Goal: Feedback & Contribution: Leave review/rating

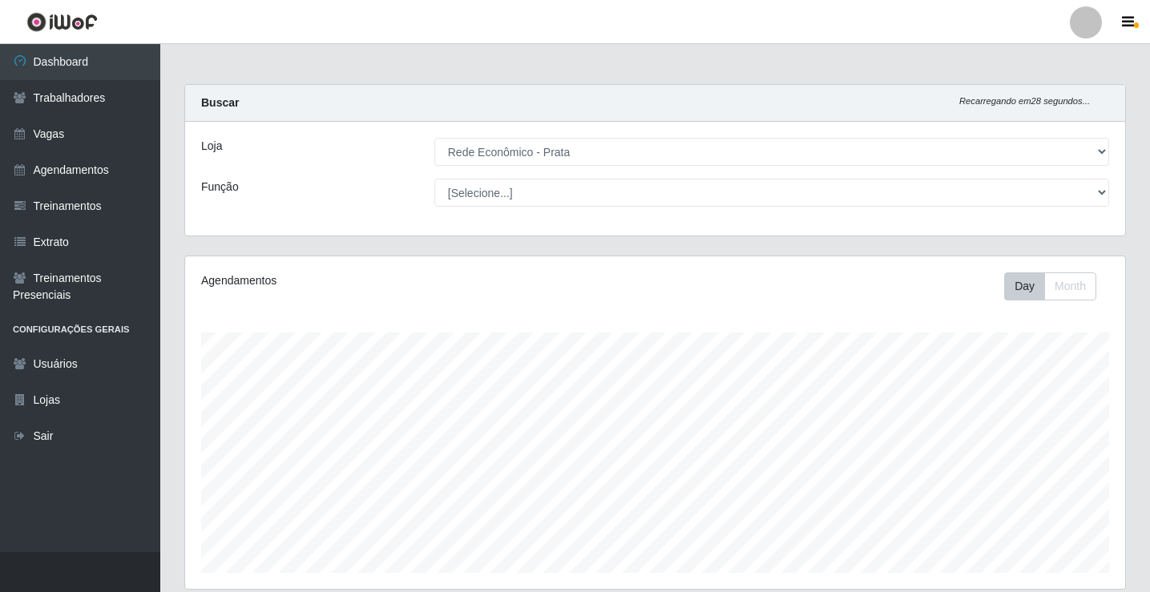
select select "192"
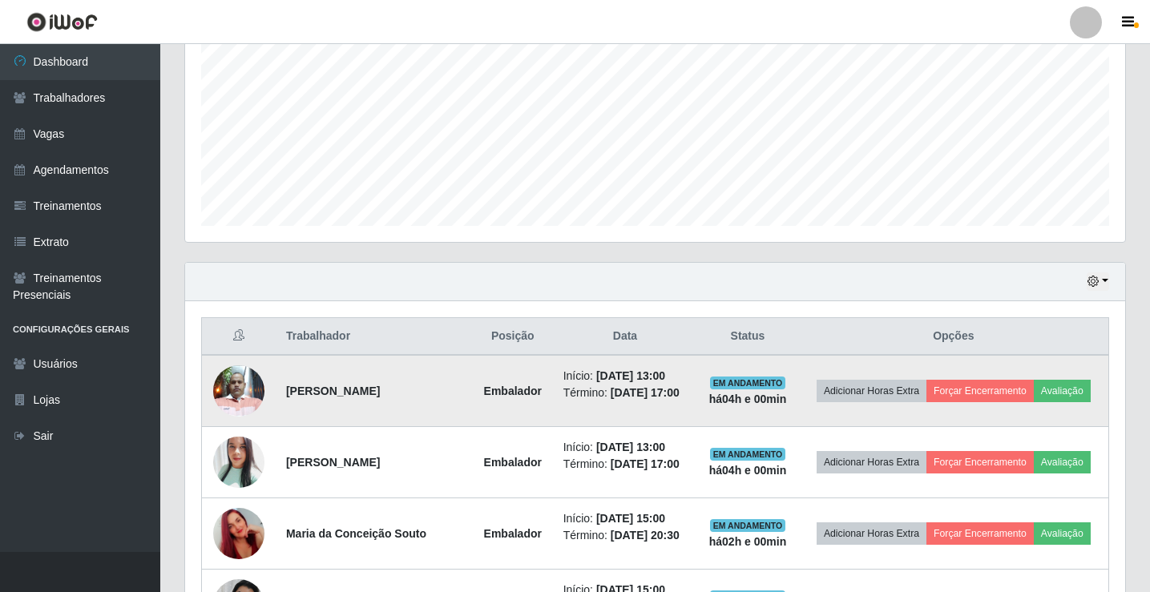
scroll to position [333, 940]
click at [1034, 402] on button "Avaliação" at bounding box center [1062, 391] width 57 height 22
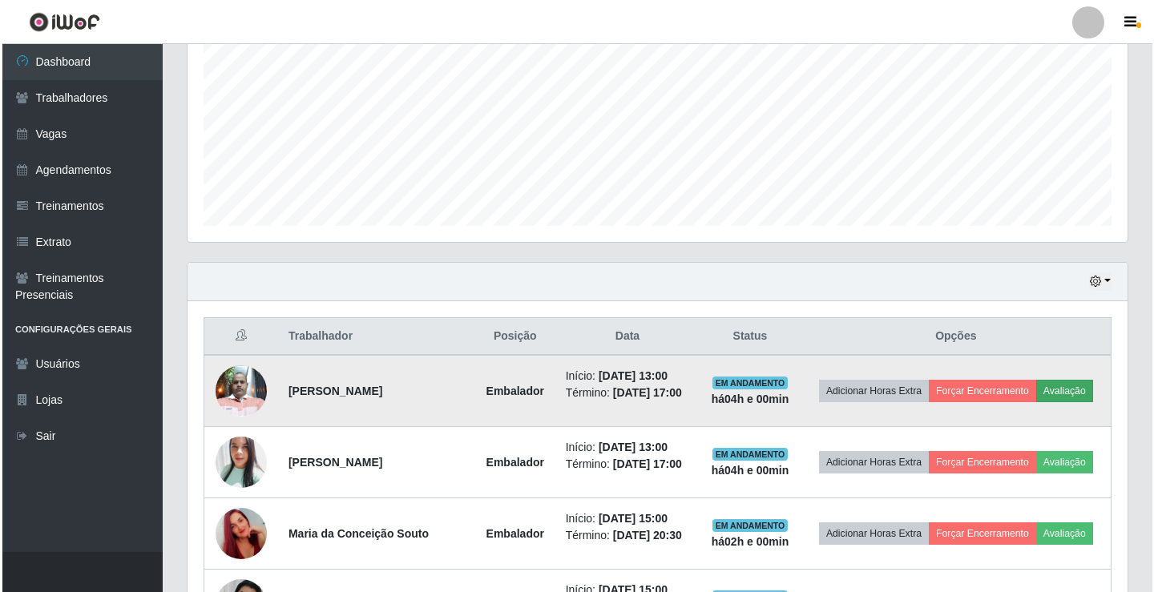
scroll to position [333, 932]
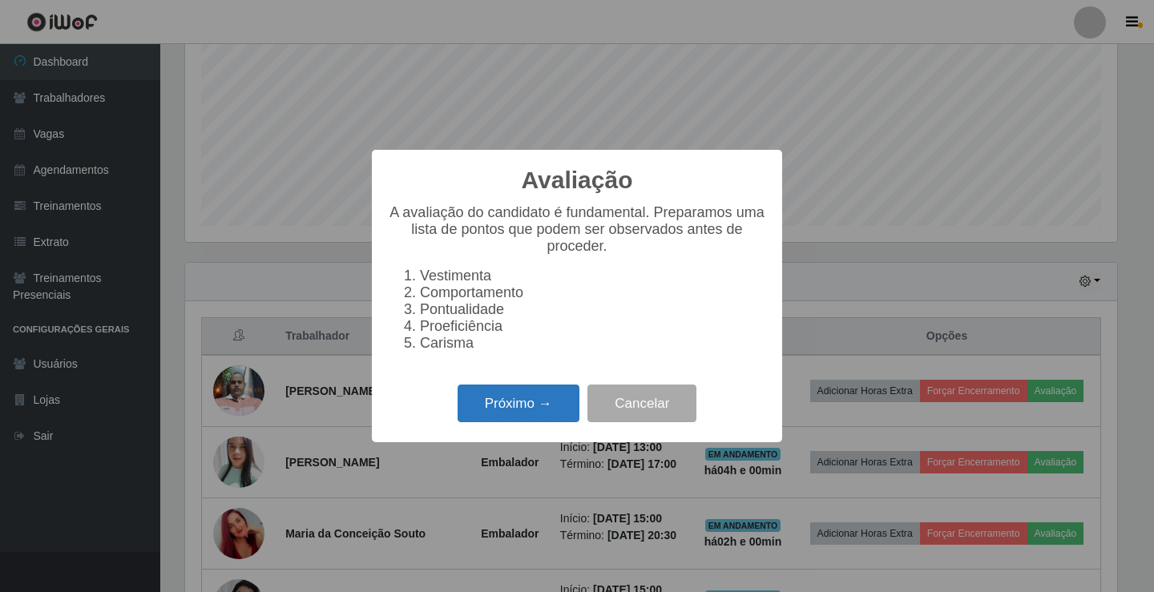
click at [542, 410] on button "Próximo →" at bounding box center [519, 404] width 122 height 38
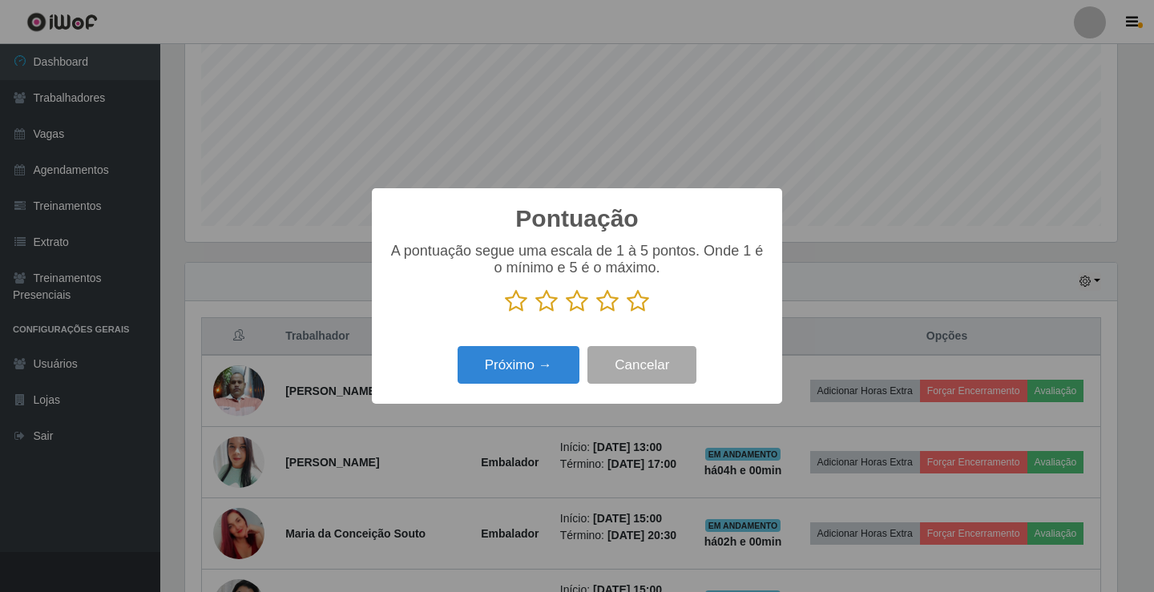
scroll to position [800929, 800330]
click at [639, 308] on icon at bounding box center [638, 301] width 22 height 24
click at [627, 313] on input "radio" at bounding box center [627, 313] width 0 height 0
click at [550, 377] on button "Próximo →" at bounding box center [519, 365] width 122 height 38
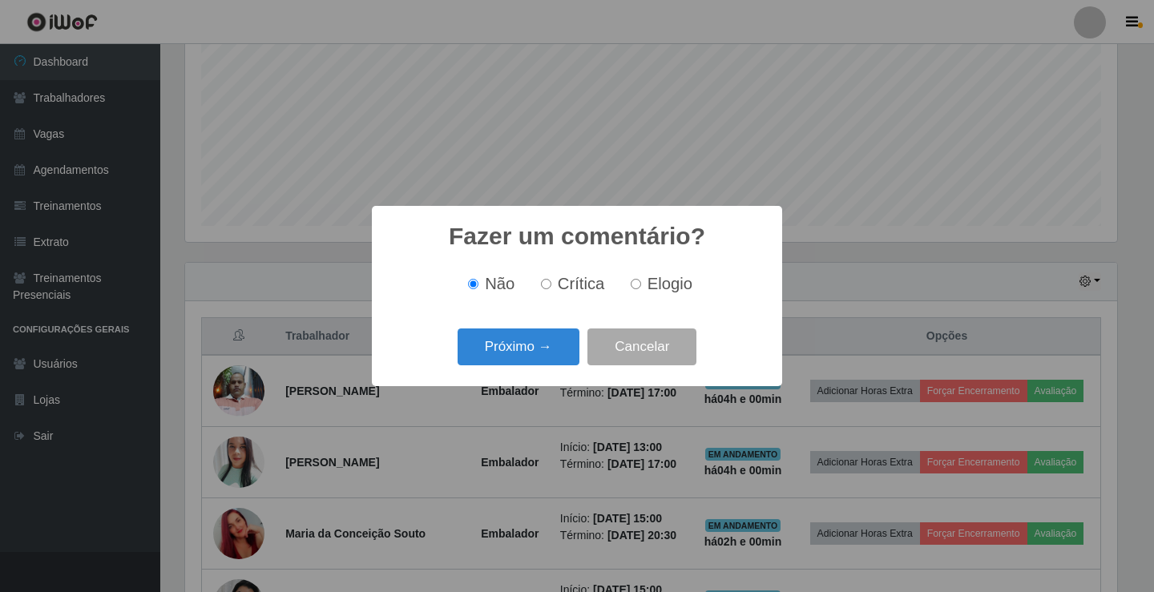
click at [659, 280] on span "Elogio" at bounding box center [669, 284] width 45 height 18
click at [641, 280] on input "Elogio" at bounding box center [636, 284] width 10 height 10
radio input "true"
click at [533, 353] on button "Próximo →" at bounding box center [519, 348] width 122 height 38
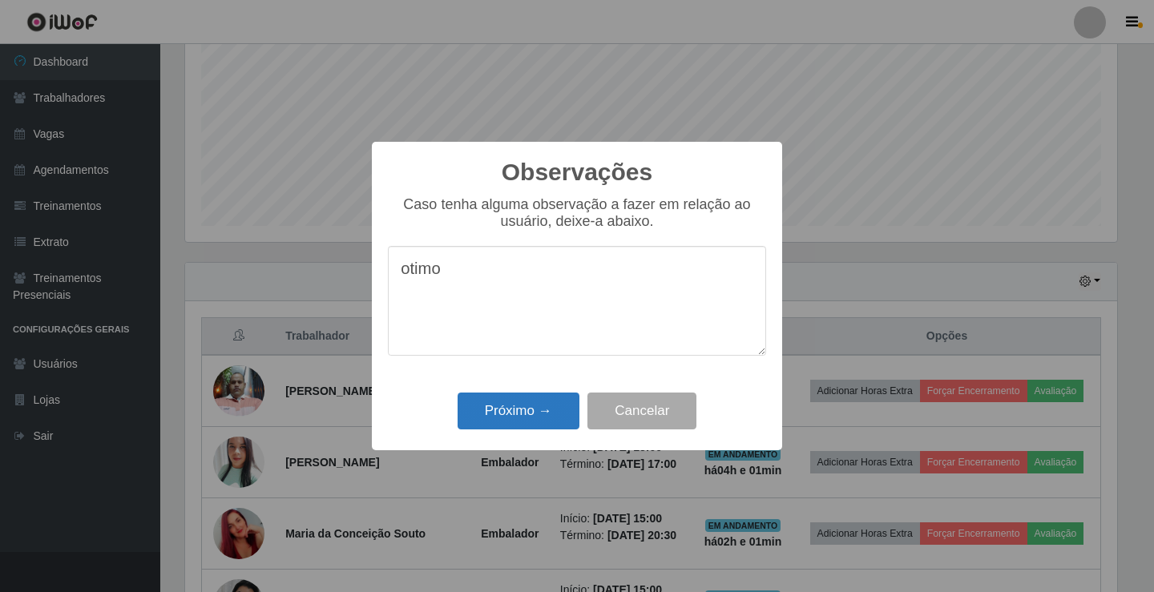
type textarea "otimo"
click at [512, 423] on button "Próximo →" at bounding box center [519, 412] width 122 height 38
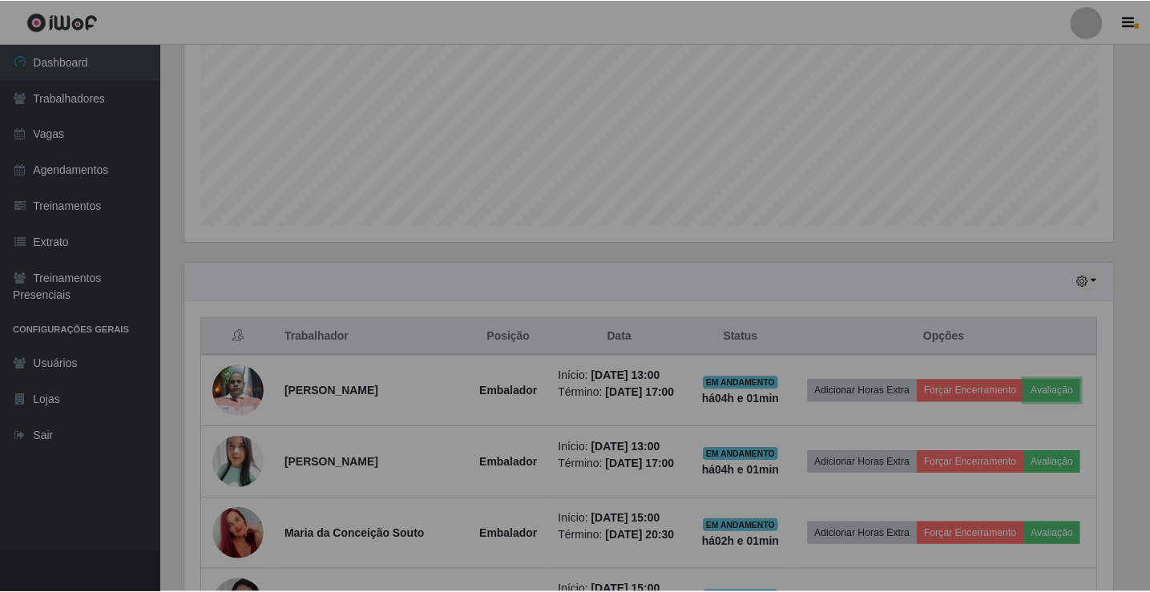
scroll to position [333, 940]
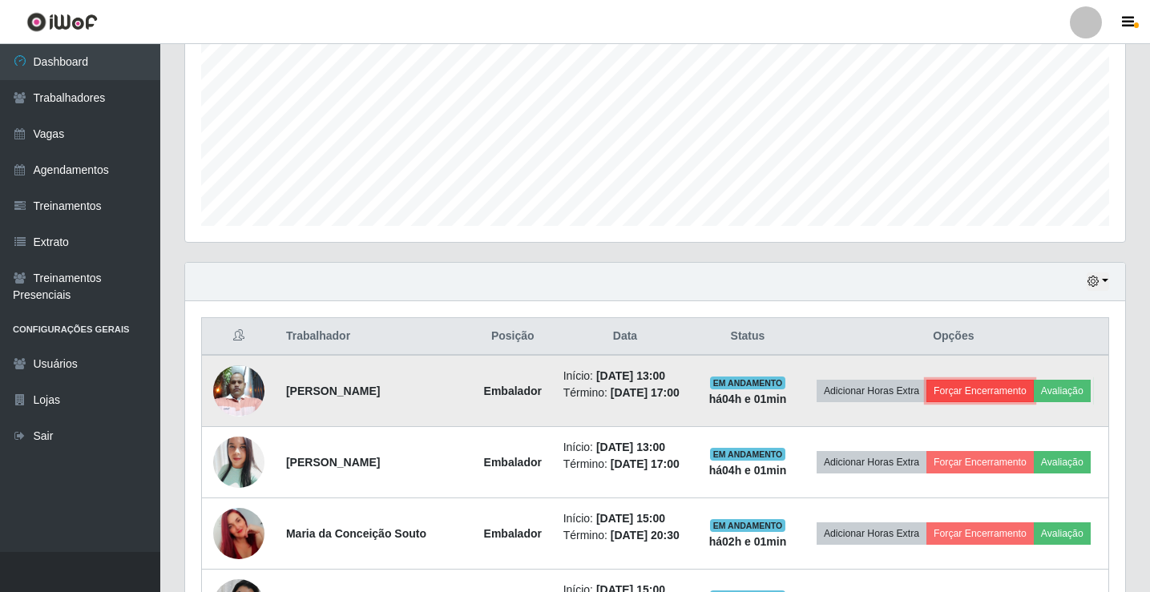
click at [986, 380] on button "Forçar Encerramento" at bounding box center [979, 391] width 107 height 22
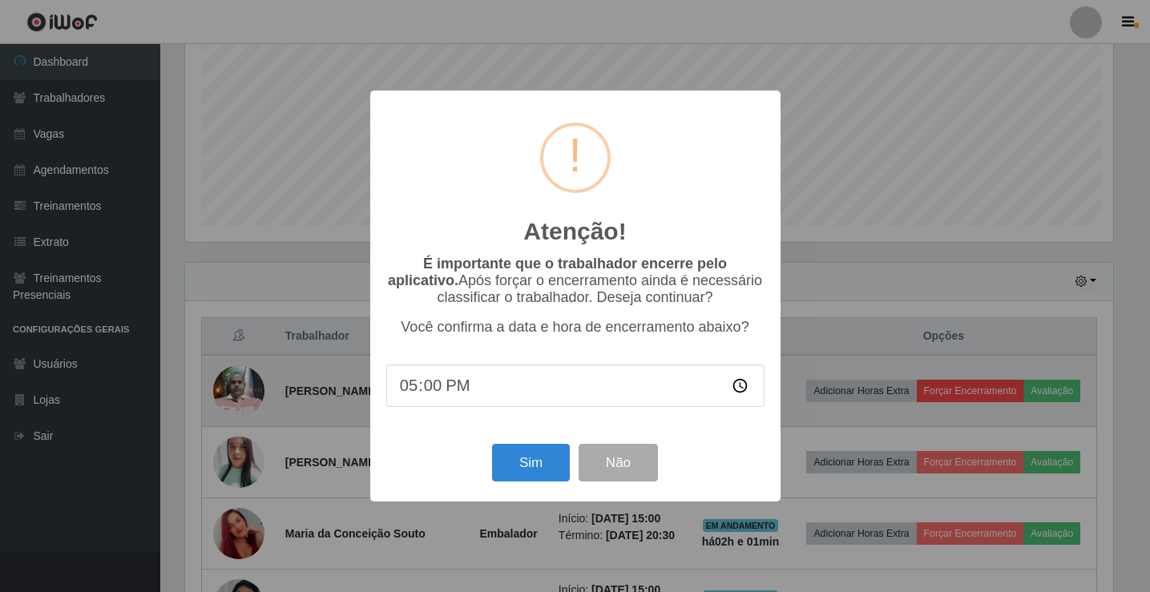
scroll to position [333, 932]
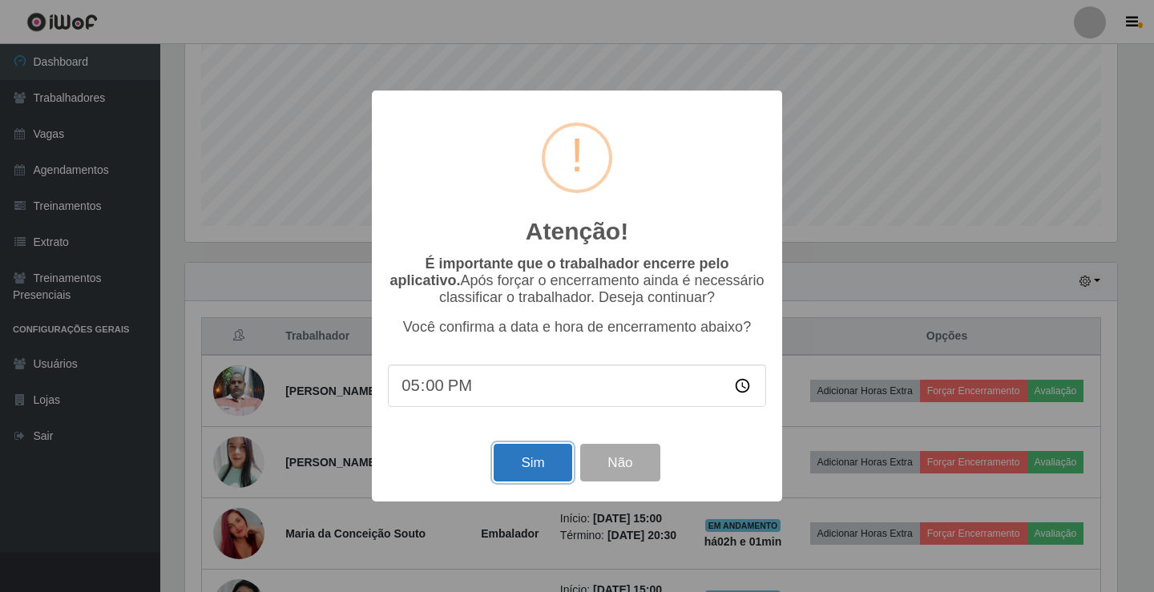
click at [554, 464] on button "Sim" at bounding box center [533, 463] width 78 height 38
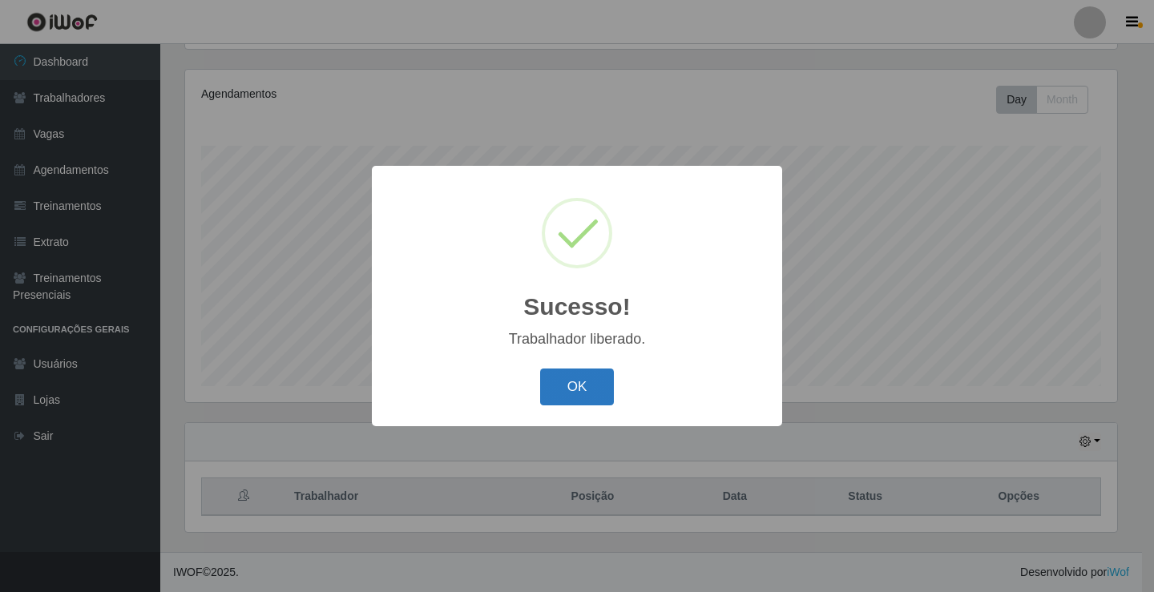
click at [579, 391] on button "OK" at bounding box center [577, 388] width 75 height 38
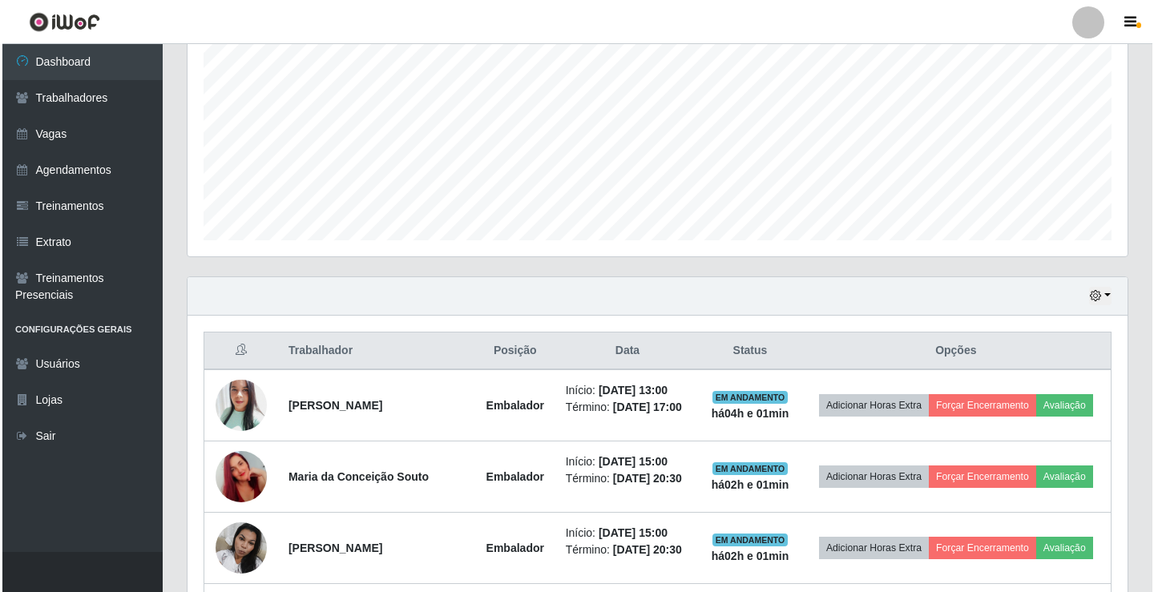
scroll to position [427, 0]
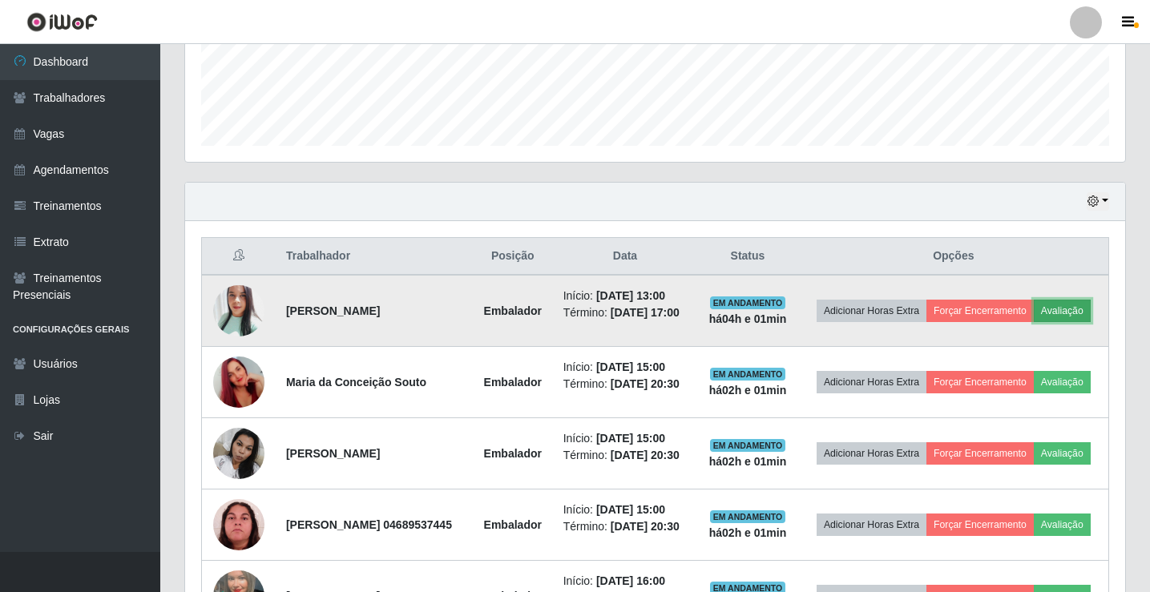
click at [1034, 322] on button "Avaliação" at bounding box center [1062, 311] width 57 height 22
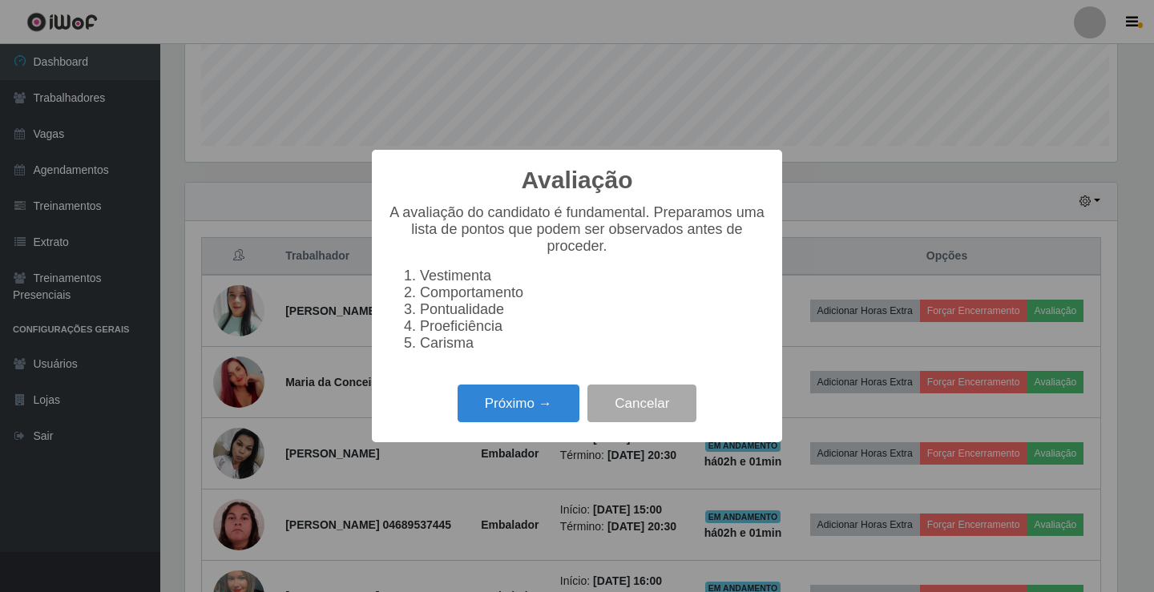
scroll to position [333, 932]
click at [514, 414] on button "Próximo →" at bounding box center [519, 404] width 122 height 38
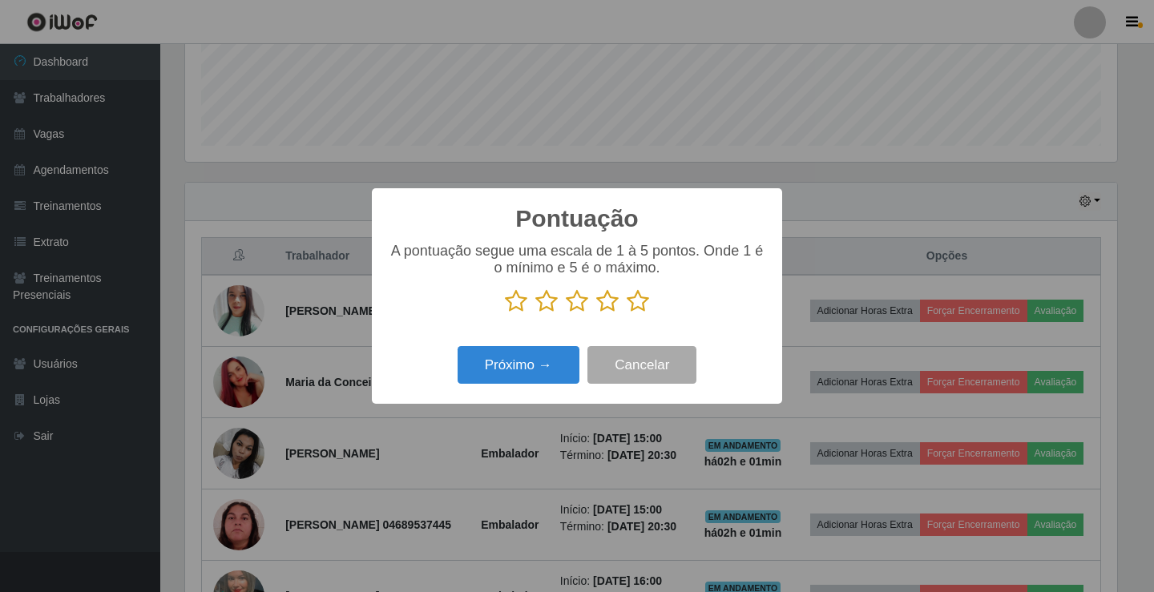
scroll to position [800929, 800330]
drag, startPoint x: 643, startPoint y: 297, endPoint x: 579, endPoint y: 339, distance: 77.1
click at [642, 298] on icon at bounding box center [638, 301] width 22 height 24
click at [627, 313] on input "radio" at bounding box center [627, 313] width 0 height 0
click at [561, 360] on button "Próximo →" at bounding box center [519, 365] width 122 height 38
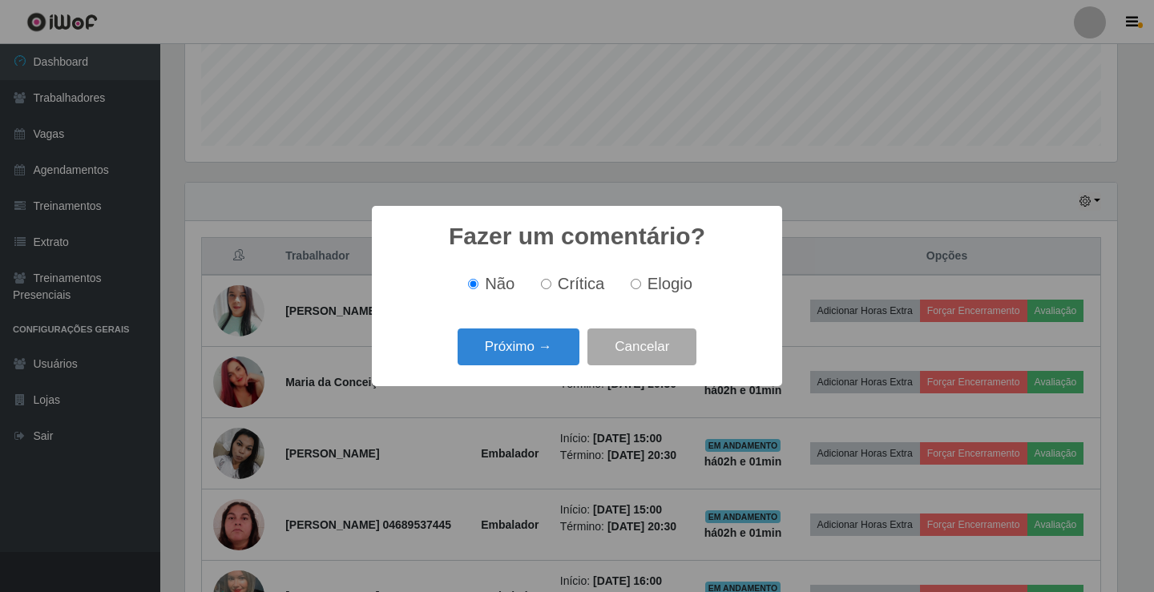
click at [659, 284] on span "Elogio" at bounding box center [669, 284] width 45 height 18
click at [641, 284] on input "Elogio" at bounding box center [636, 284] width 10 height 10
radio input "true"
click at [511, 353] on button "Próximo →" at bounding box center [519, 348] width 122 height 38
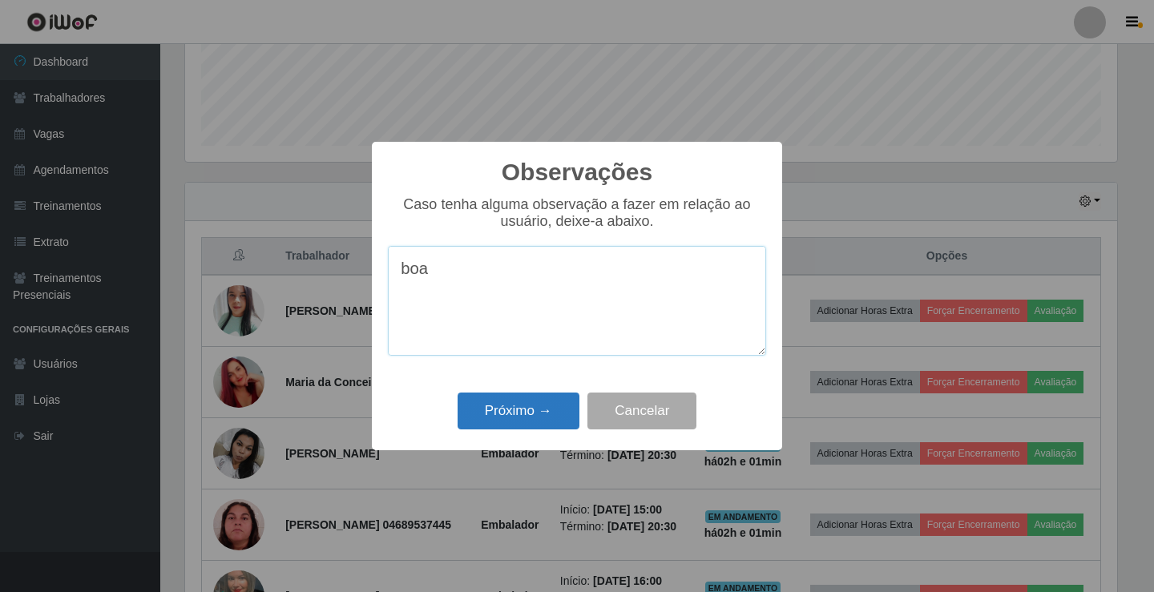
type textarea "boa"
click at [519, 414] on button "Próximo →" at bounding box center [519, 412] width 122 height 38
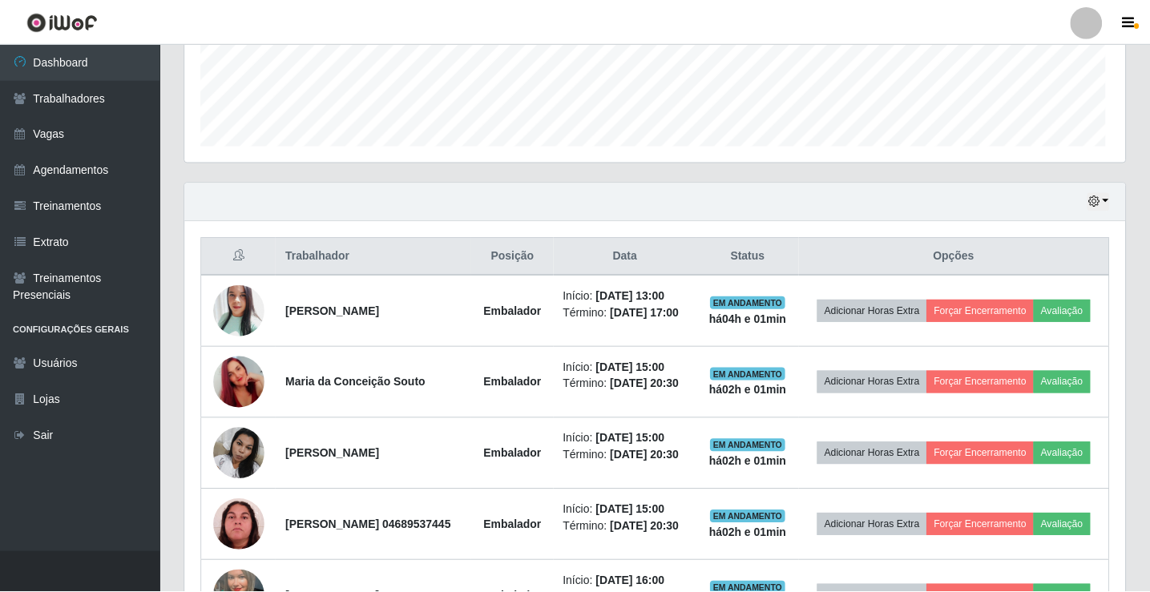
scroll to position [333, 940]
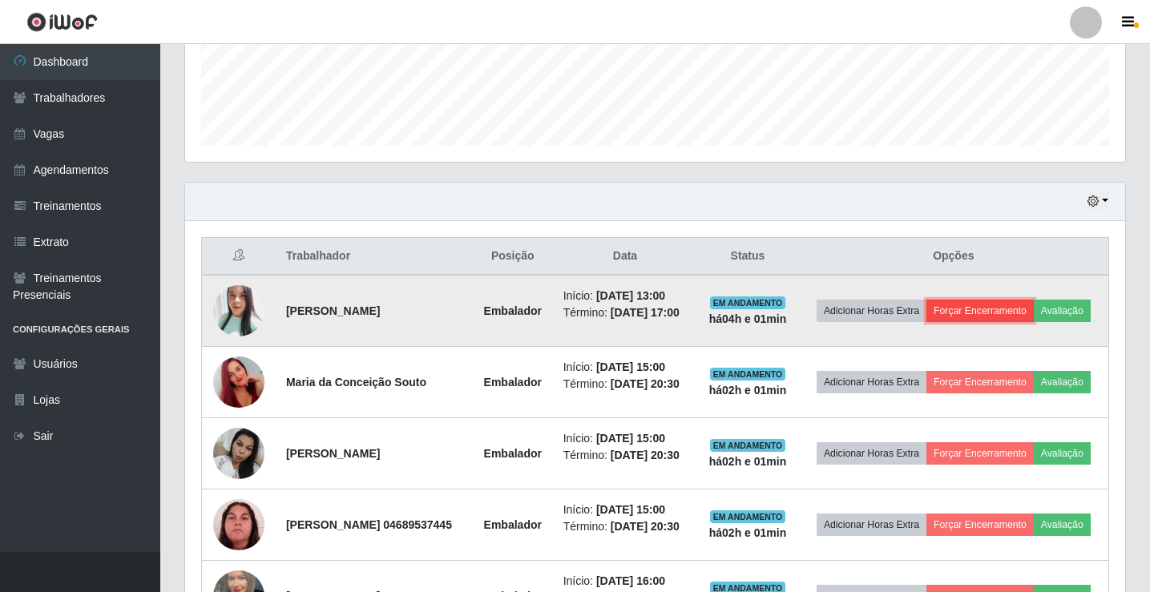
click at [997, 308] on button "Forçar Encerramento" at bounding box center [979, 311] width 107 height 22
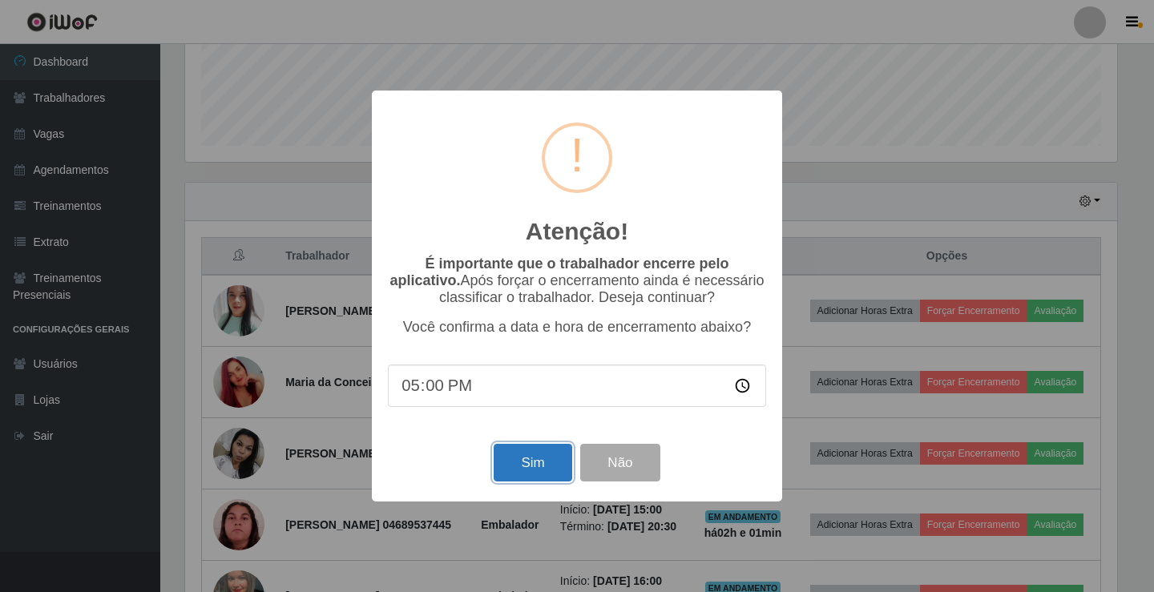
click at [551, 456] on button "Sim" at bounding box center [533, 463] width 78 height 38
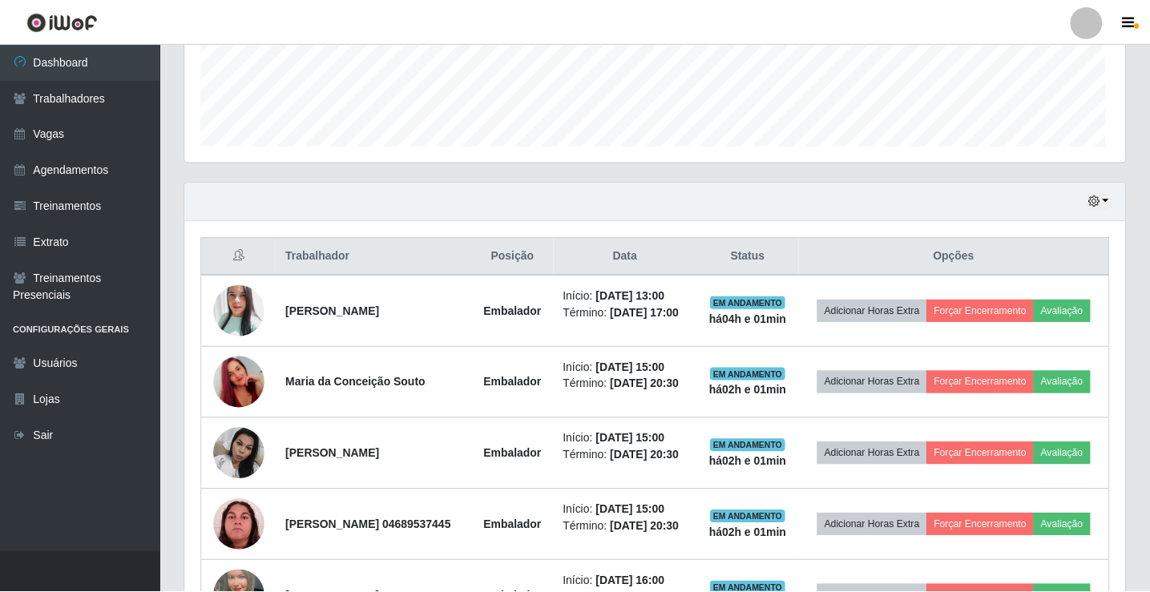
scroll to position [0, 0]
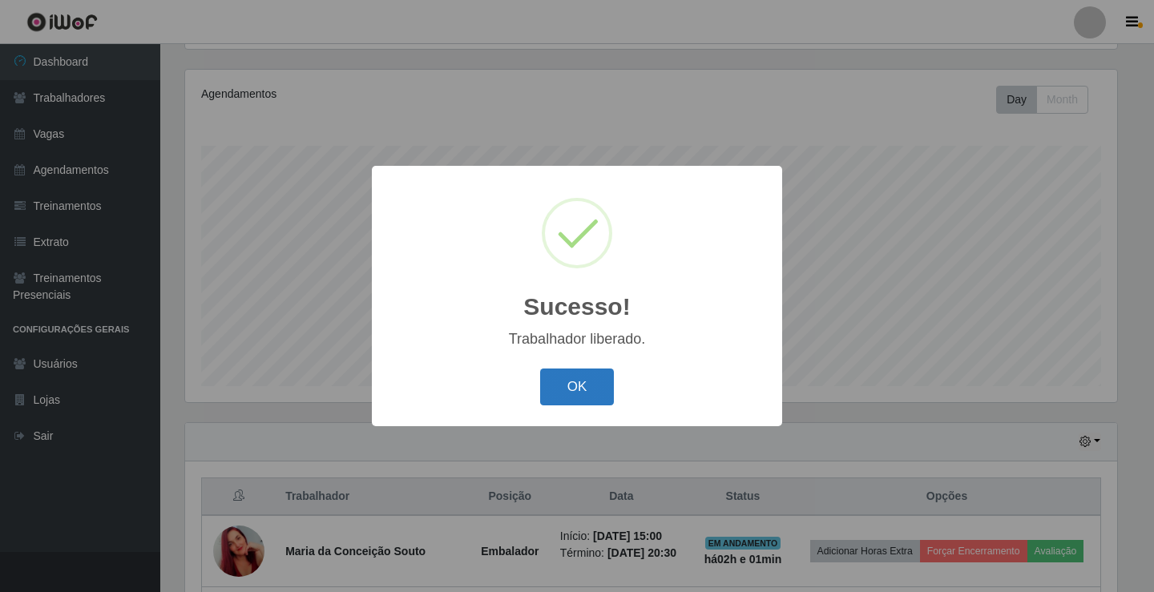
click at [599, 380] on button "OK" at bounding box center [577, 388] width 75 height 38
